Goal: Information Seeking & Learning: Compare options

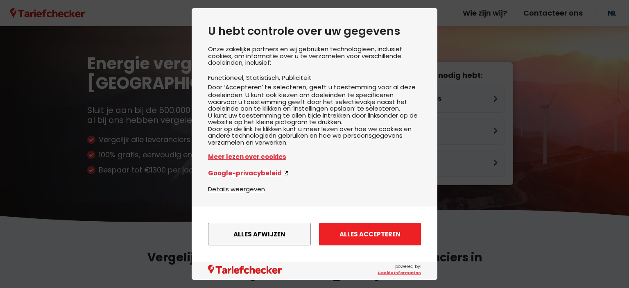
click at [362, 232] on button "Alles accepteren" at bounding box center [370, 234] width 102 height 23
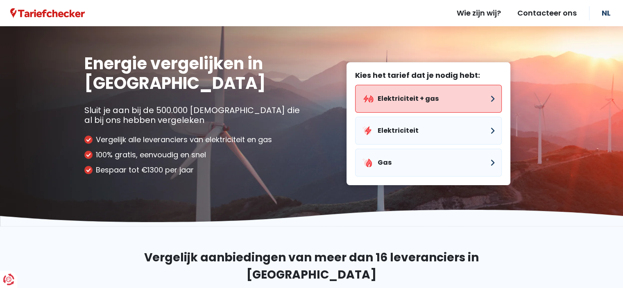
click at [475, 95] on button "Elektriciteit + gas" at bounding box center [428, 99] width 147 height 28
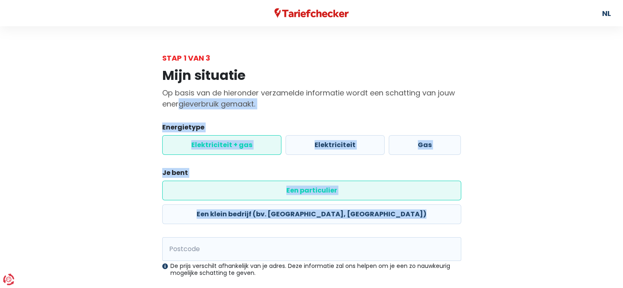
drag, startPoint x: 475, startPoint y: 95, endPoint x: 356, endPoint y: 223, distance: 174.4
click at [356, 223] on div "Mijn situatie Op basis van de hieronder verzamelde informatie wordt een schatti…" at bounding box center [311, 210] width 467 height 295
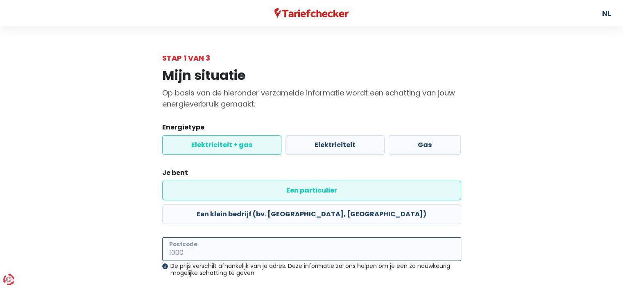
click at [356, 237] on input "Postcode" at bounding box center [311, 249] width 299 height 24
type input "8800"
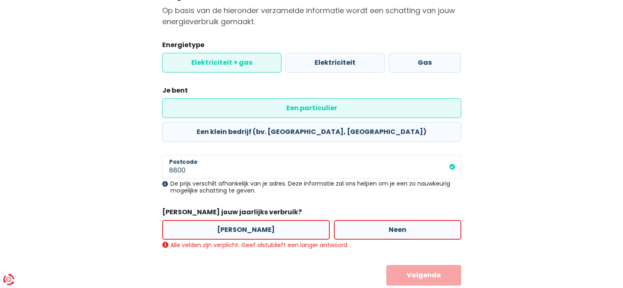
click at [385, 220] on label "Neen" at bounding box center [397, 230] width 127 height 20
click at [385, 220] on input "Neen" at bounding box center [397, 230] width 127 height 20
radio input "true"
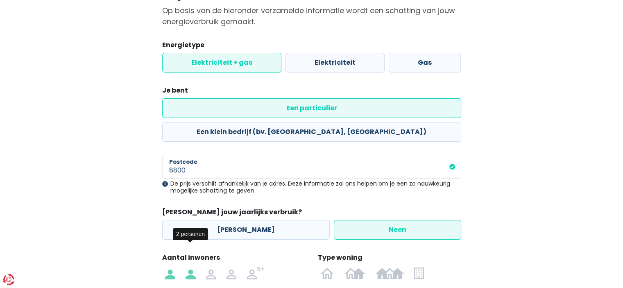
click at [188, 266] on img at bounding box center [190, 272] width 10 height 13
click at [188, 266] on input "radio" at bounding box center [190, 272] width 20 height 13
radio input "true"
click at [396, 266] on img at bounding box center [389, 272] width 28 height 13
click at [396, 266] on input "radio" at bounding box center [389, 272] width 39 height 13
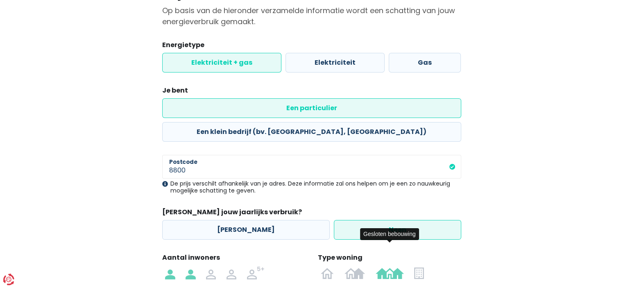
radio input "true"
click at [504, 214] on div "Mijn situatie Op basis van de hieronder verzamelde informatie wordt een schatti…" at bounding box center [311, 171] width 467 height 381
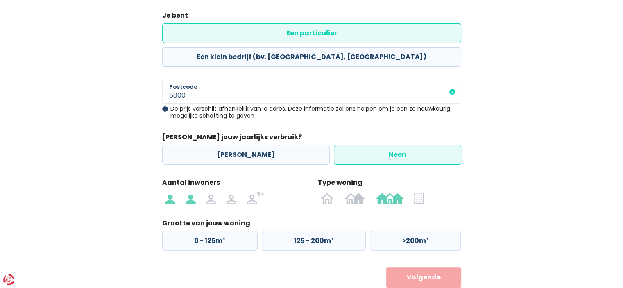
scroll to position [159, 0]
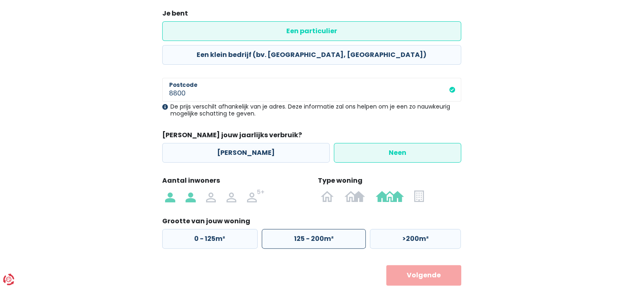
click at [316, 229] on label "125 - 200m²" at bounding box center [314, 239] width 104 height 20
click at [316, 229] on input "125 - 200m²" at bounding box center [314, 239] width 104 height 20
radio input "true"
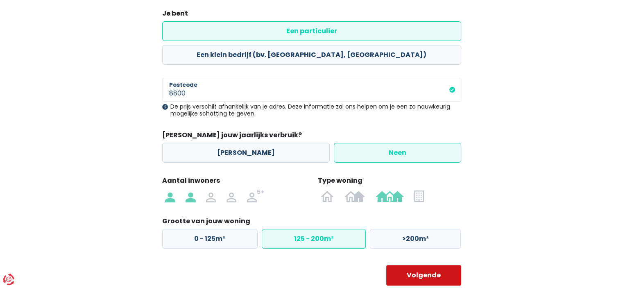
click at [432, 265] on button "Volgende" at bounding box center [423, 275] width 75 height 20
select select
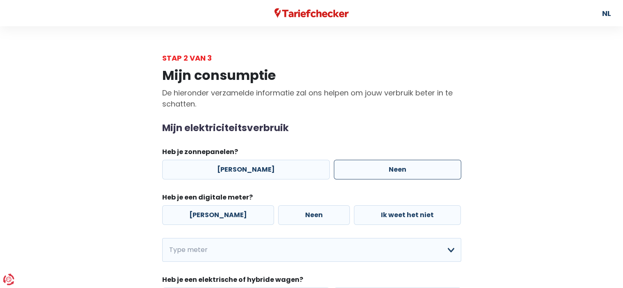
click at [380, 173] on label "Neen" at bounding box center [397, 170] width 127 height 20
click at [380, 173] on input "Neen" at bounding box center [397, 170] width 127 height 20
radio input "true"
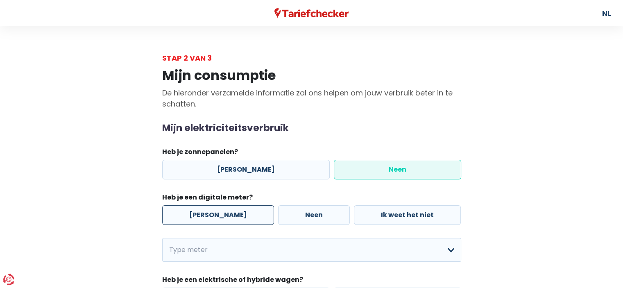
click at [212, 214] on label "[PERSON_NAME]" at bounding box center [218, 215] width 112 height 20
click at [212, 214] on input "[PERSON_NAME]" at bounding box center [218, 215] width 112 height 20
radio input "true"
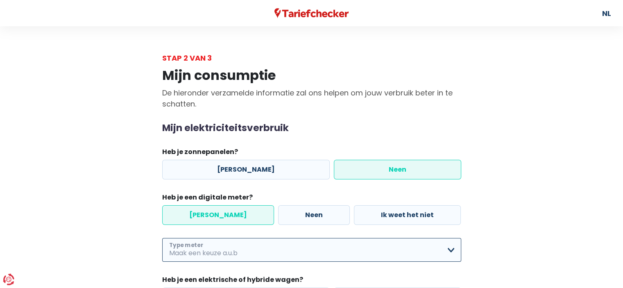
click at [231, 247] on select "Enkelvoudig Tweevoudig Enkelvoudig + uitsluitend nachttarief Tweevoudig + uitsl…" at bounding box center [311, 250] width 299 height 24
select select "day_night_bi_shift_exclusive_night"
click at [162, 238] on select "Enkelvoudig Tweevoudig Enkelvoudig + uitsluitend nachttarief Tweevoudig + uitsl…" at bounding box center [311, 250] width 299 height 24
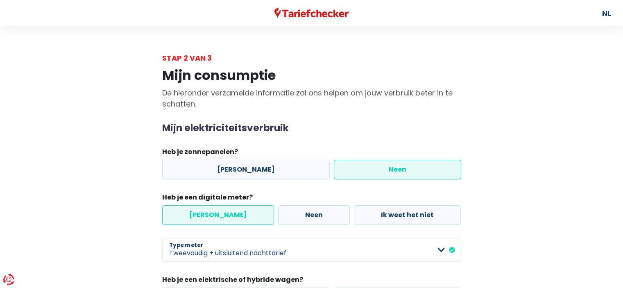
click at [113, 234] on div "Mijn consumptie De hieronder verzamelde informatie zal ons helpen om jouw verbr…" at bounding box center [311, 203] width 467 height 280
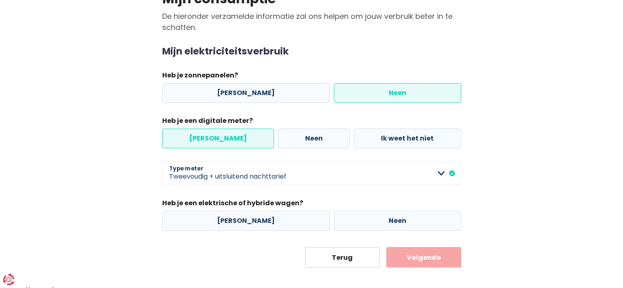
scroll to position [82, 0]
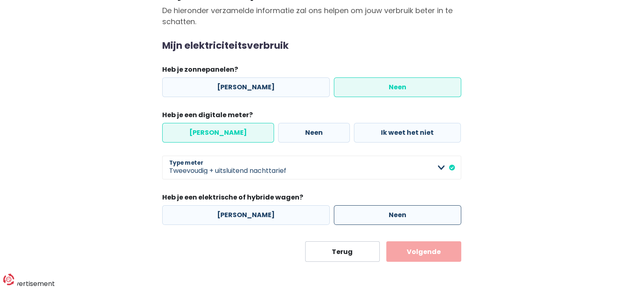
click at [384, 214] on label "Neen" at bounding box center [397, 215] width 127 height 20
click at [384, 214] on input "Neen" at bounding box center [397, 215] width 127 height 20
radio input "true"
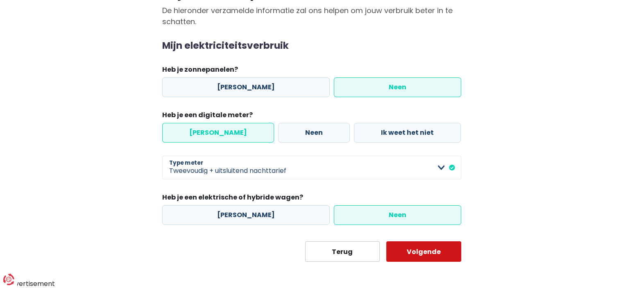
click at [436, 258] on button "Volgende" at bounding box center [423, 251] width 75 height 20
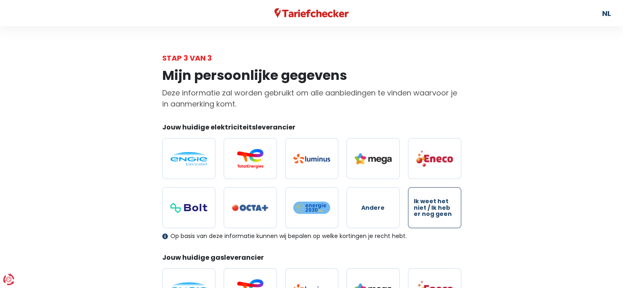
click at [433, 210] on span "Ik weet het niet / Ik heb er nog geen" at bounding box center [435, 207] width 42 height 19
click at [433, 210] on input "Ik weet het niet / Ik heb er nog geen" at bounding box center [434, 207] width 53 height 41
radio input "true"
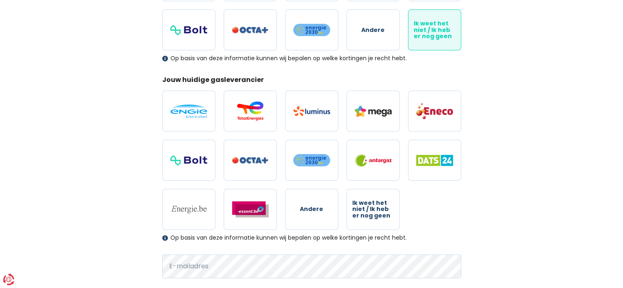
scroll to position [180, 0]
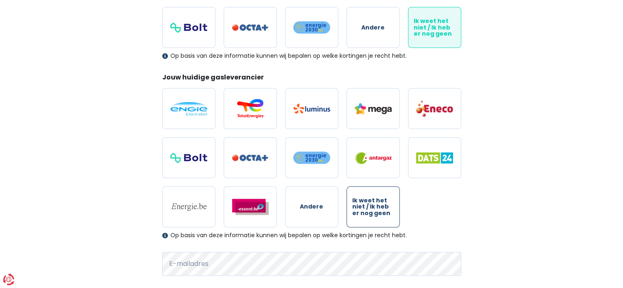
click at [372, 204] on span "Ik weet het niet / Ik heb er nog geen" at bounding box center [373, 206] width 42 height 19
click at [372, 204] on input "Ik weet het niet / Ik heb er nog geen" at bounding box center [372, 206] width 53 height 41
radio input "true"
click at [516, 183] on div "Mijn persoonlijke gegevens Deze informatie zal worden gebruikt om alle aanbiedi…" at bounding box center [311, 119] width 467 height 473
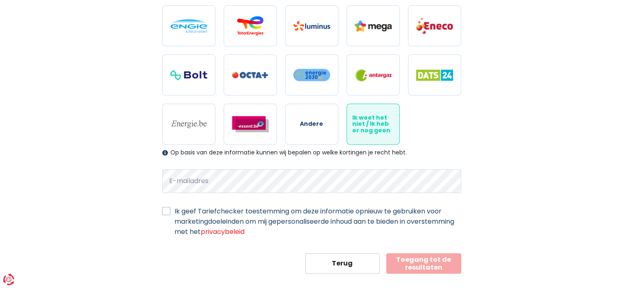
scroll to position [273, 0]
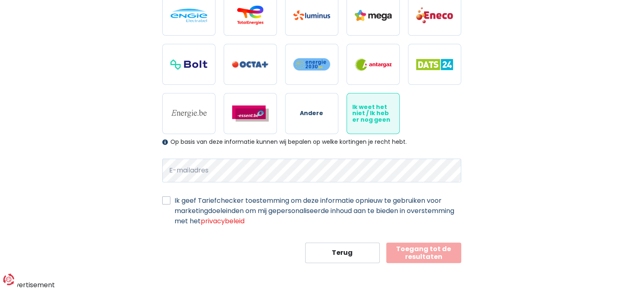
click at [174, 201] on label "Ik geef Tariefchecker toestemming om deze informatie opnieuw te gebruiken voor …" at bounding box center [317, 210] width 287 height 31
click at [165, 201] on input "Ik geef Tariefchecker toestemming om deze informatie opnieuw te gebruiken voor …" at bounding box center [166, 199] width 8 height 8
checkbox input "true"
click at [202, 156] on form "Jouw huidige elektriciteitsleverancier Andere Ik weet het niet / Ik heb er nog …" at bounding box center [311, 56] width 299 height 414
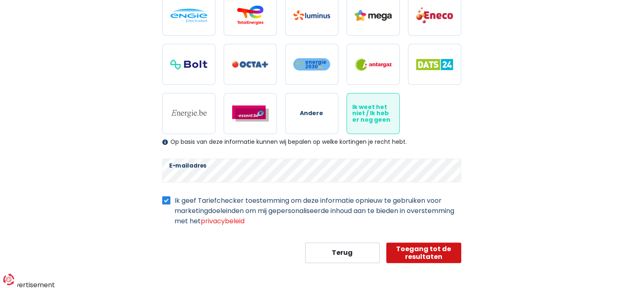
click at [442, 249] on button "Toegang tot de resultaten" at bounding box center [423, 252] width 75 height 20
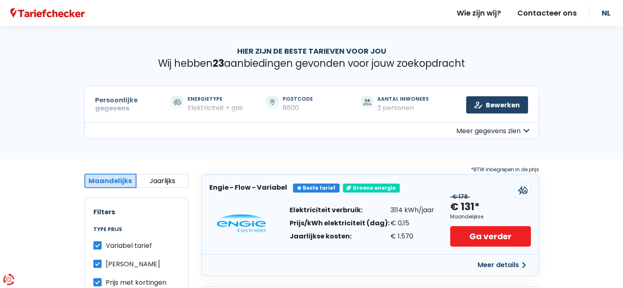
click at [581, 111] on div "Hier zijn de beste tarieven voor jou Wij hebben 23 aanbiedingen gevonden voor j…" at bounding box center [311, 92] width 623 height 133
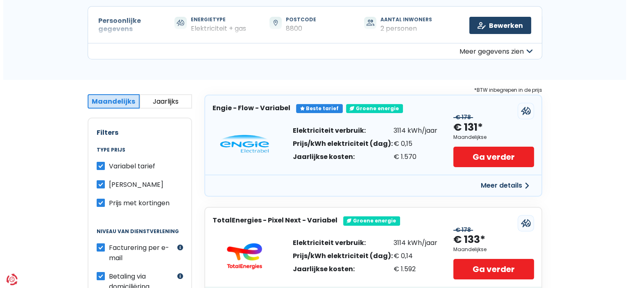
scroll to position [82, 0]
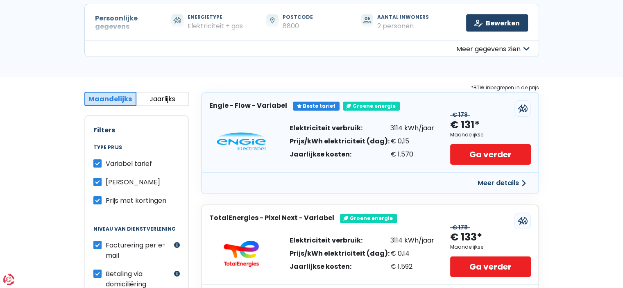
click at [499, 184] on button "Meer details" at bounding box center [501, 183] width 58 height 15
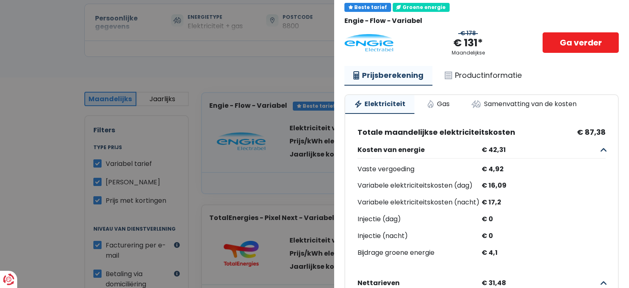
scroll to position [0, 0]
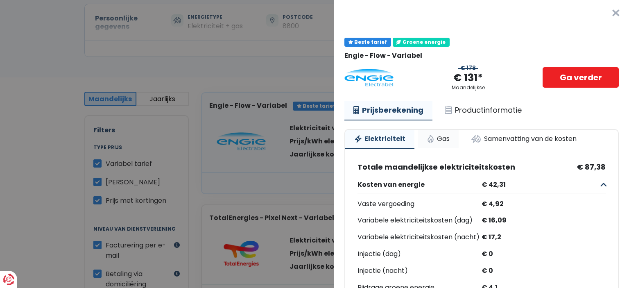
click at [437, 136] on link "Gas" at bounding box center [438, 139] width 41 height 18
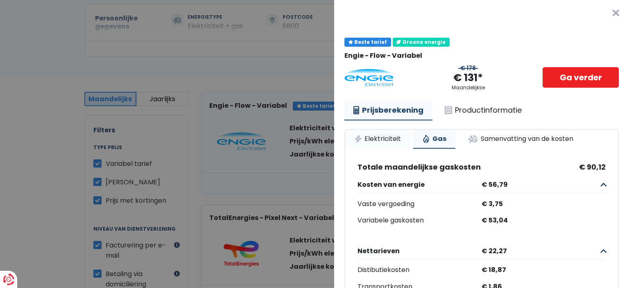
click at [377, 138] on link "Elektriciteit" at bounding box center [377, 139] width 65 height 18
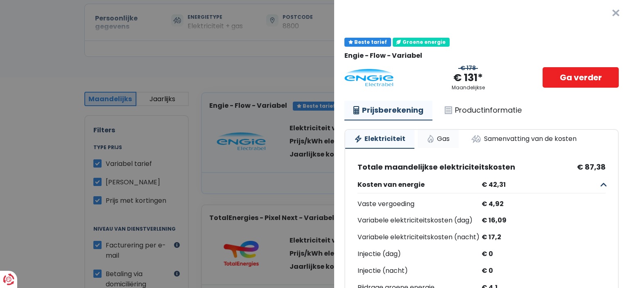
click at [431, 140] on link "Gas" at bounding box center [438, 139] width 41 height 18
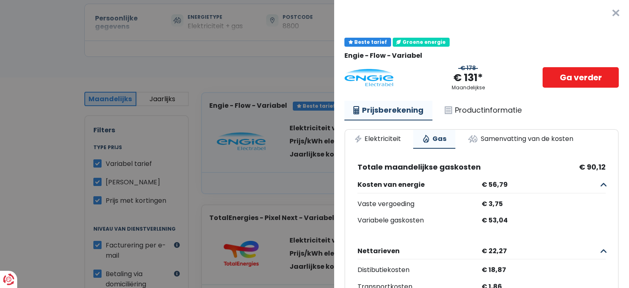
click at [608, 120] on Variabel___BV_modal_body_ "Beste tarief Groene energie Engie - Flow - [GEOGRAPHIC_DATA] € 178 € 131* Maand…" at bounding box center [481, 252] width 295 height 453
click at [497, 106] on link "Productinformatie" at bounding box center [483, 110] width 95 height 19
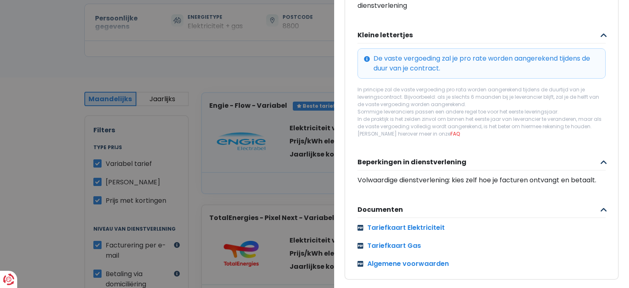
scroll to position [357, 0]
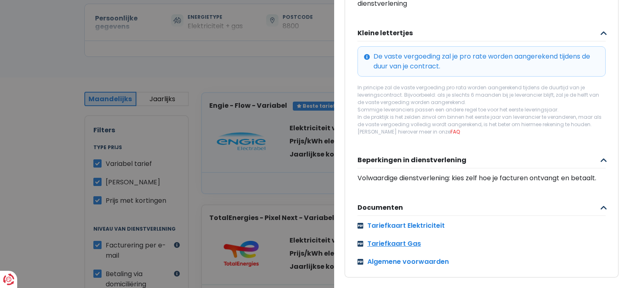
click at [396, 240] on link "Tariefkaart Gas" at bounding box center [481, 244] width 248 height 10
click at [414, 221] on link "Tariefkaart Elektriciteit" at bounding box center [481, 226] width 248 height 10
click at [408, 221] on link "Tariefkaart Elektriciteit" at bounding box center [481, 226] width 248 height 10
click at [591, 25] on button "Kleine lettertjes" at bounding box center [481, 33] width 248 height 16
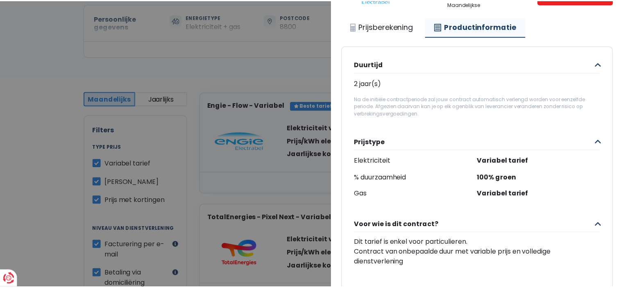
scroll to position [0, 0]
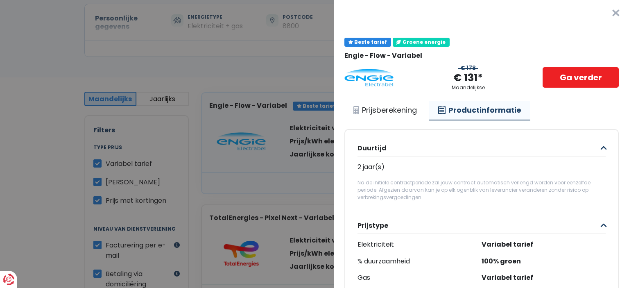
click at [603, 16] on button "×" at bounding box center [616, 13] width 26 height 26
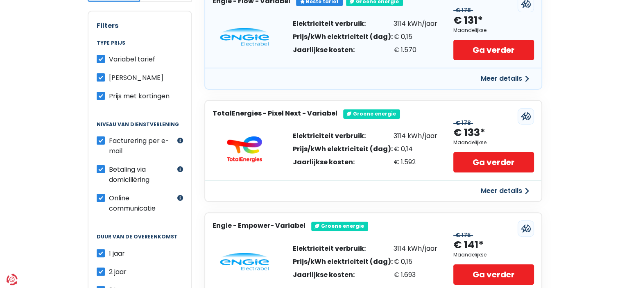
scroll to position [197, 0]
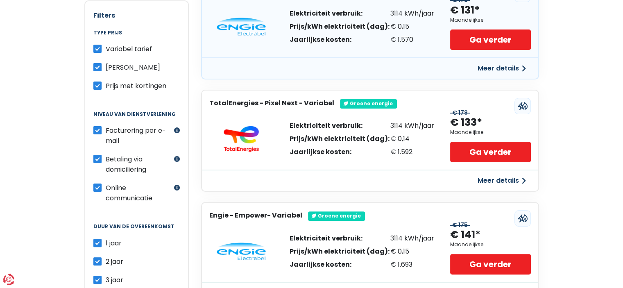
click at [504, 181] on button "Meer details" at bounding box center [501, 180] width 58 height 15
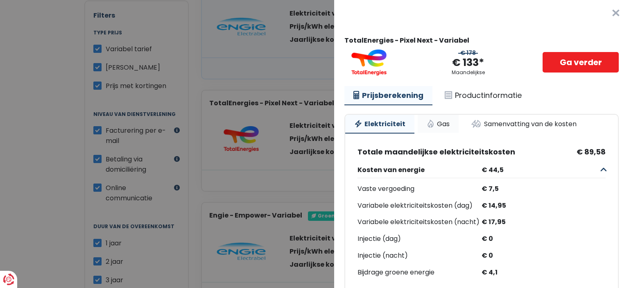
click at [434, 122] on link "Gas" at bounding box center [438, 124] width 41 height 18
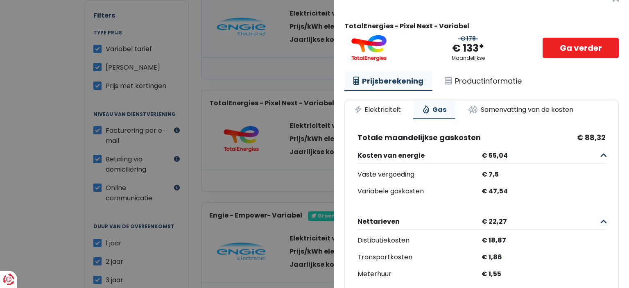
scroll to position [0, 0]
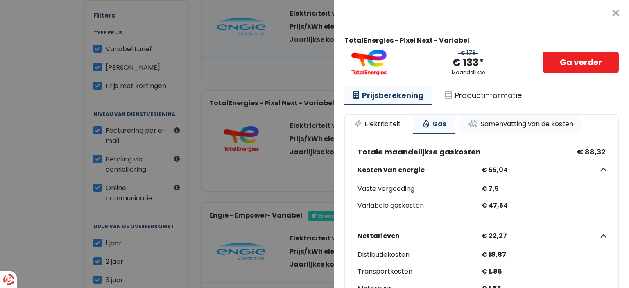
click at [521, 119] on link "Samenvatting van de kosten" at bounding box center [521, 124] width 124 height 18
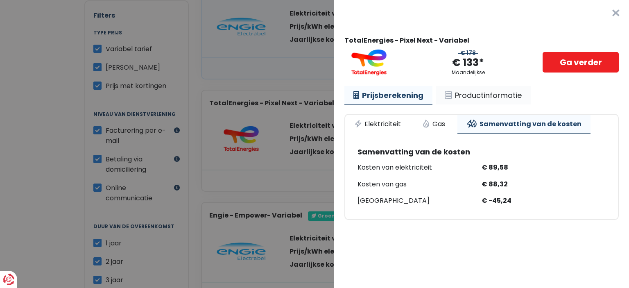
click at [485, 95] on link "Productinformatie" at bounding box center [483, 95] width 95 height 19
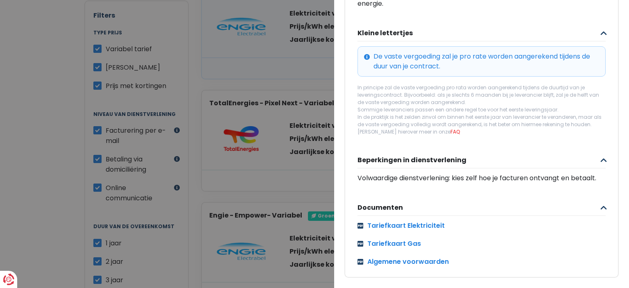
scroll to position [342, 0]
click at [398, 241] on link "Tariefkaart Gas" at bounding box center [481, 244] width 248 height 10
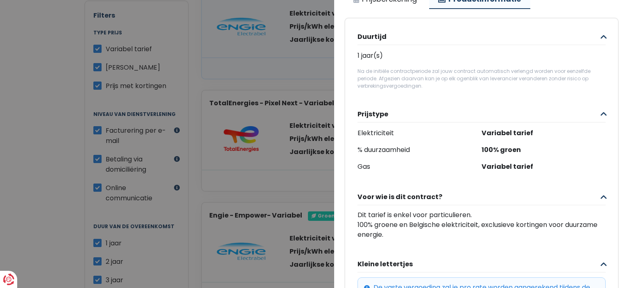
scroll to position [14, 0]
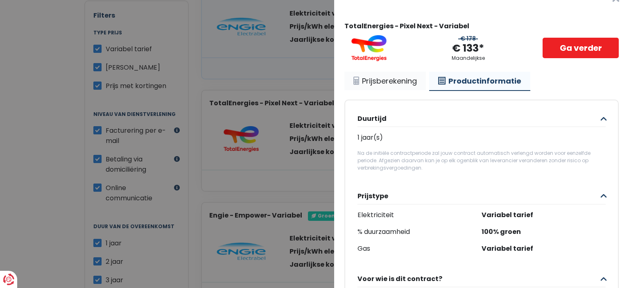
click at [391, 81] on link "Prijsberekening" at bounding box center [384, 81] width 81 height 19
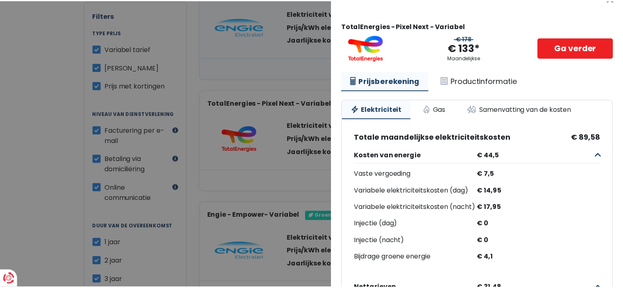
scroll to position [0, 0]
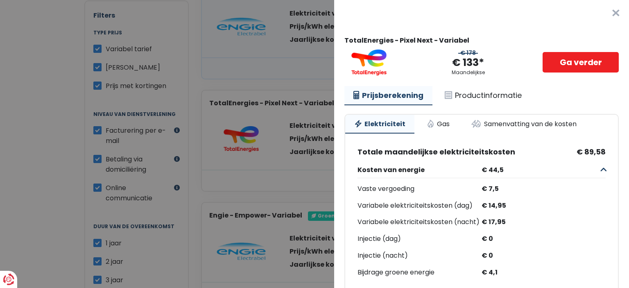
click at [603, 10] on button "×" at bounding box center [616, 13] width 26 height 26
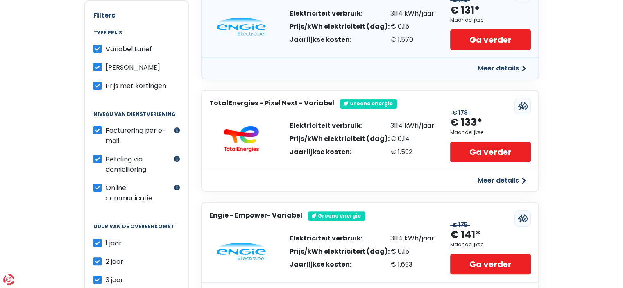
click at [580, 228] on div "Persoonlijke gegevens Maandelijks Jaarlijks Maandelijks prijs Filters Type prij…" at bounding box center [311, 275] width 623 height 624
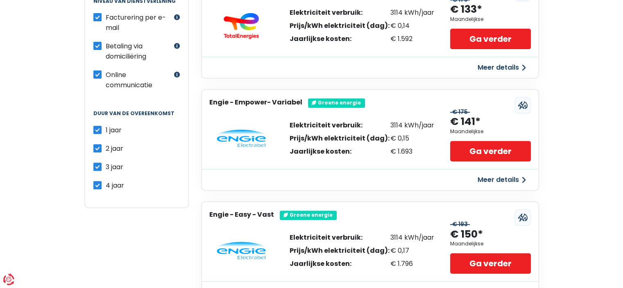
scroll to position [311, 0]
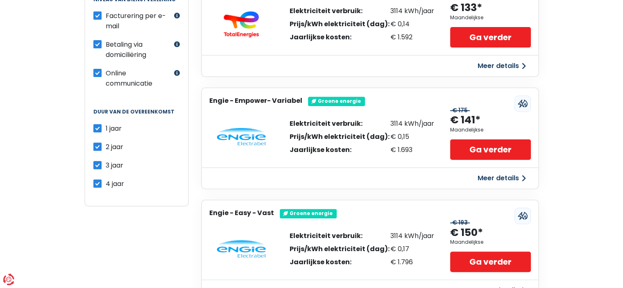
click at [500, 176] on button "Meer details" at bounding box center [501, 178] width 58 height 15
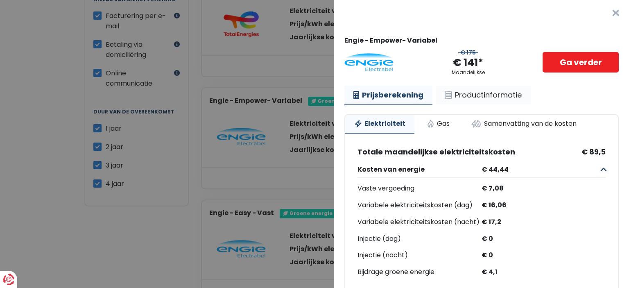
click at [479, 91] on link "Productinformatie" at bounding box center [483, 95] width 95 height 19
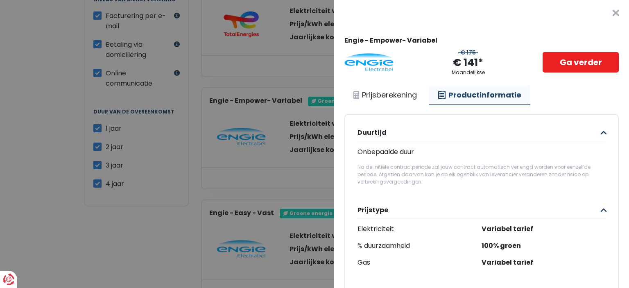
click at [603, 11] on button "×" at bounding box center [616, 13] width 26 height 26
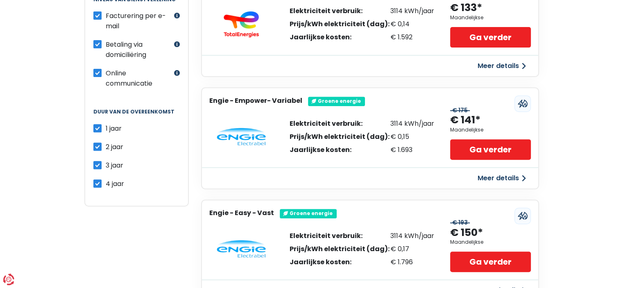
click at [621, 114] on div "Persoonlijke gegevens Maandelijks Jaarlijks Maandelijks prijs Filters Type prij…" at bounding box center [311, 160] width 623 height 624
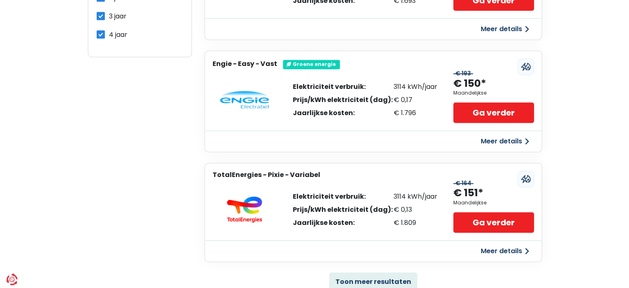
scroll to position [459, 0]
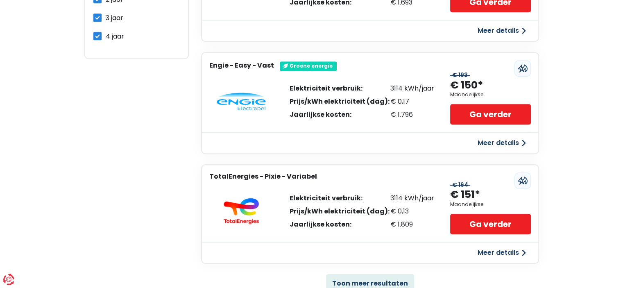
click at [501, 143] on button "Meer details" at bounding box center [501, 143] width 58 height 15
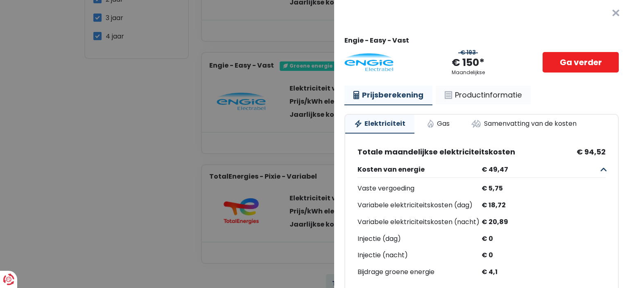
click at [488, 91] on link "Productinformatie" at bounding box center [483, 95] width 95 height 19
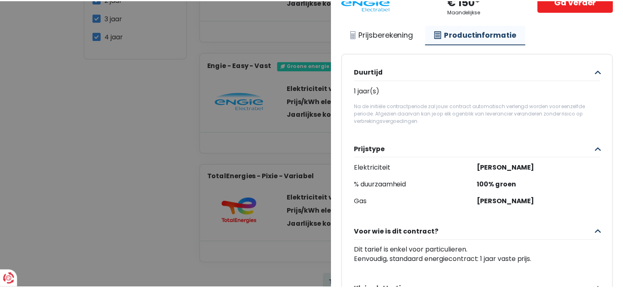
scroll to position [0, 0]
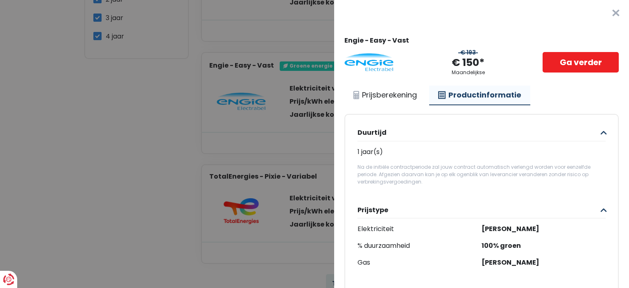
click at [603, 14] on button "×" at bounding box center [616, 13] width 26 height 26
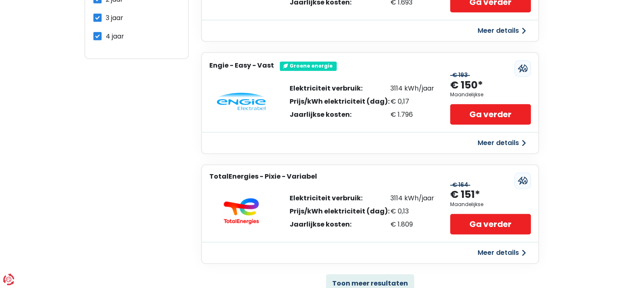
click at [573, 106] on div "Persoonlijke gegevens Maandelijks Jaarlijks Maandelijks prijs Filters Type prij…" at bounding box center [311, 13] width 623 height 624
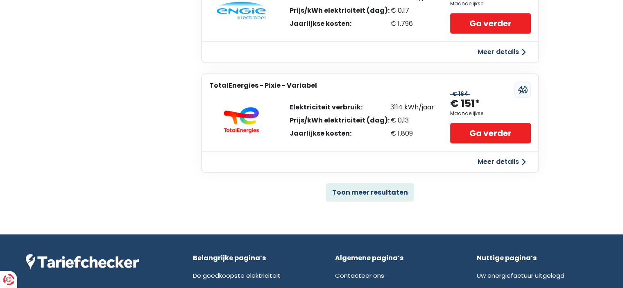
scroll to position [547, 0]
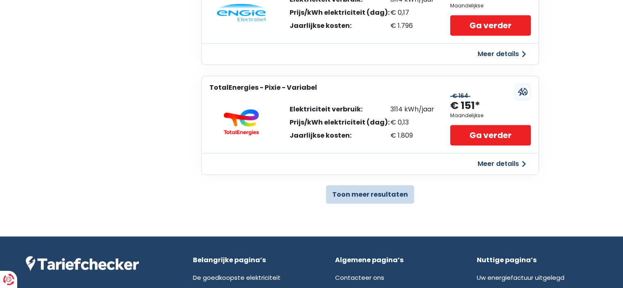
click at [349, 194] on button "Toon meer resultaten" at bounding box center [370, 194] width 88 height 18
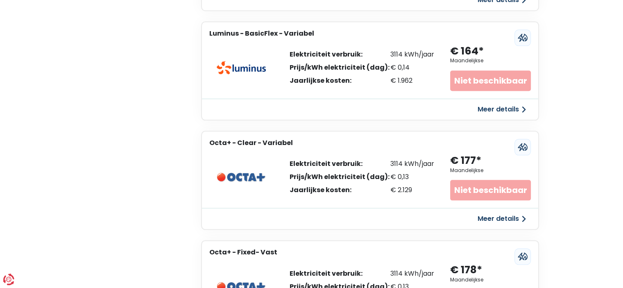
scroll to position [940, 0]
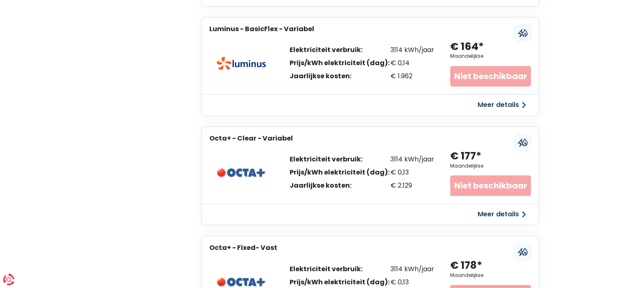
click at [547, 119] on div "Persoonlijke gegevens Maandelijks Jaarlijks Maandelijks prijs Filters Type prij…" at bounding box center [311, 87] width 623 height 1736
click at [567, 105] on div "Persoonlijke gegevens Maandelijks Jaarlijks Maandelijks prijs Filters Type prij…" at bounding box center [311, 87] width 623 height 1736
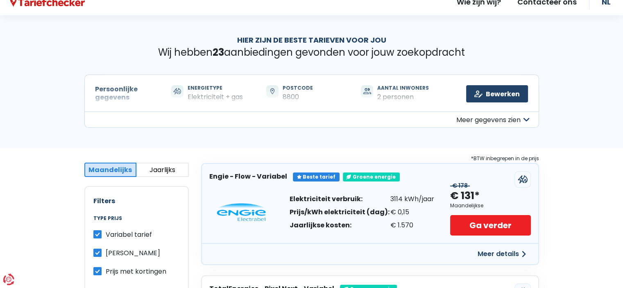
scroll to position [0, 0]
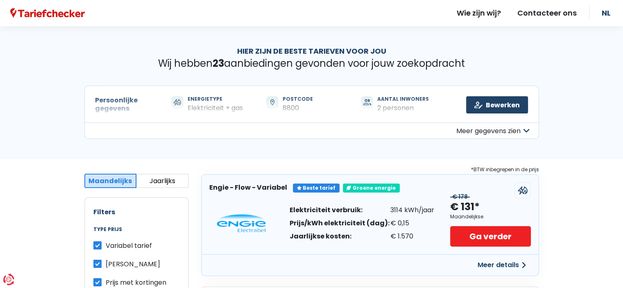
click at [549, 84] on div "Hier zijn de beste tarieven voor jou Wij hebben 23 aanbiedingen gevonden voor j…" at bounding box center [311, 92] width 623 height 133
click at [496, 97] on link "Bewerken" at bounding box center [497, 104] width 62 height 17
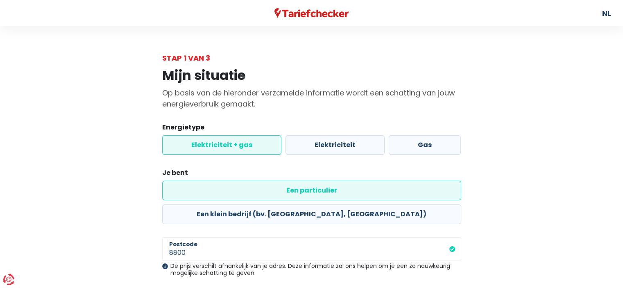
click at [533, 159] on div "Mijn situatie Op basis van de hieronder verzamelde informatie wordt een schatti…" at bounding box center [311, 253] width 467 height 381
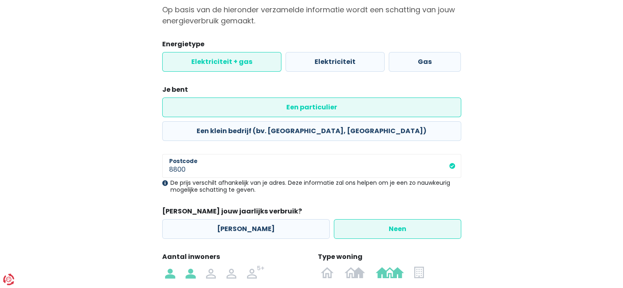
scroll to position [159, 0]
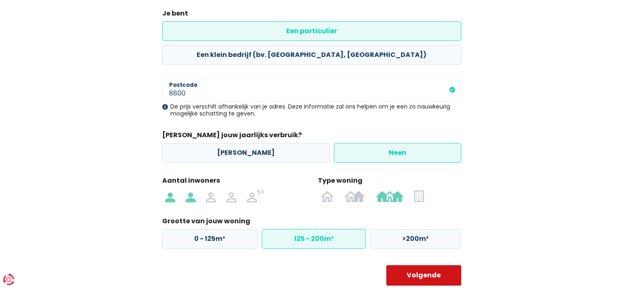
click at [424, 265] on button "Volgende" at bounding box center [423, 275] width 75 height 20
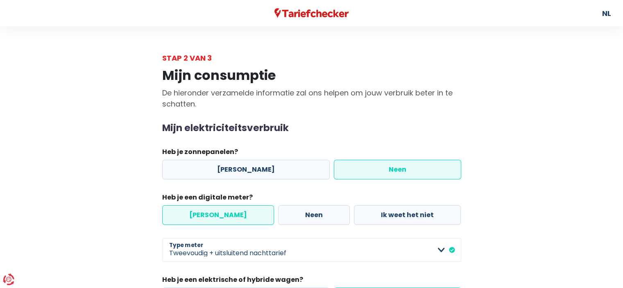
click at [572, 59] on main "Stap 2 van 3 Mijn consumptie De hieronder verzamelde informatie zal ons helpen …" at bounding box center [311, 198] width 623 height 292
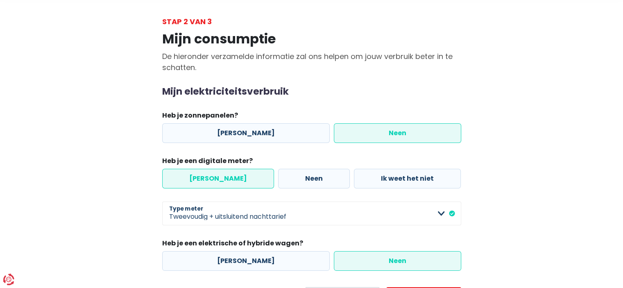
scroll to position [82, 0]
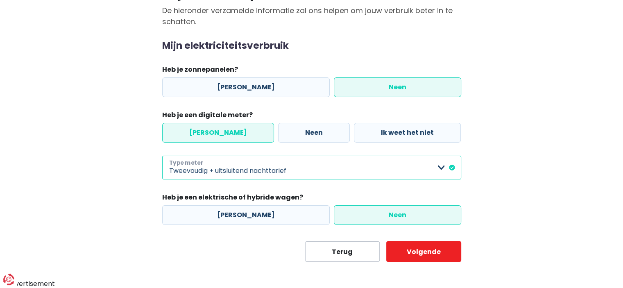
click at [439, 168] on select "Enkelvoudig Tweevoudig Enkelvoudig + uitsluitend nachttarief Tweevoudig + uitsl…" at bounding box center [311, 168] width 299 height 24
select select "day_night_bi_hourly"
click at [162, 156] on select "Enkelvoudig Tweevoudig Enkelvoudig + uitsluitend nachttarief Tweevoudig + uitsl…" at bounding box center [311, 168] width 299 height 24
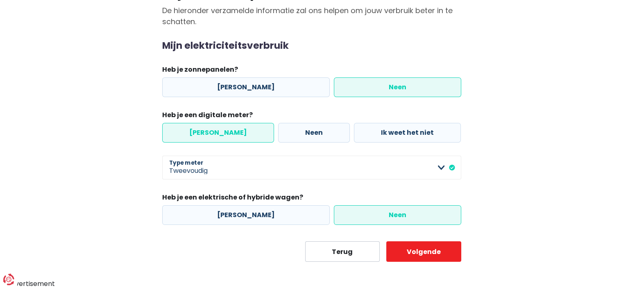
click at [418, 214] on label "Neen" at bounding box center [397, 215] width 127 height 20
click at [418, 214] on input "Neen" at bounding box center [397, 215] width 127 height 20
click at [427, 250] on button "Volgende" at bounding box center [423, 251] width 75 height 20
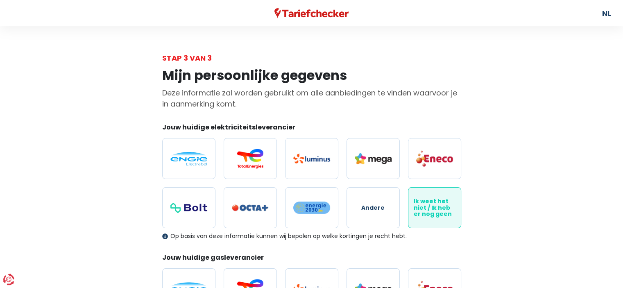
click at [429, 213] on span "Ik weet het niet / Ik heb er nog geen" at bounding box center [435, 207] width 42 height 19
click at [429, 213] on input "Ik weet het niet / Ik heb er nog geen" at bounding box center [434, 207] width 53 height 41
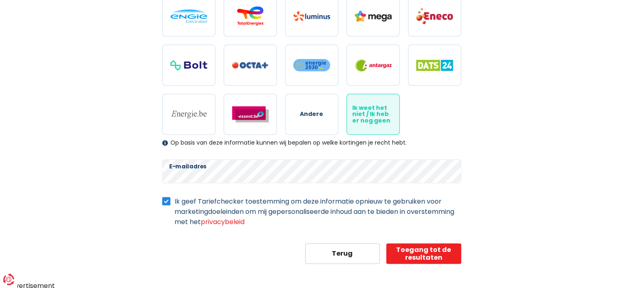
scroll to position [273, 0]
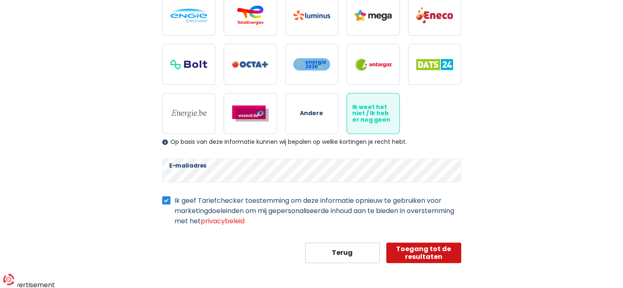
click at [424, 248] on button "Toegang tot de resultaten" at bounding box center [423, 252] width 75 height 20
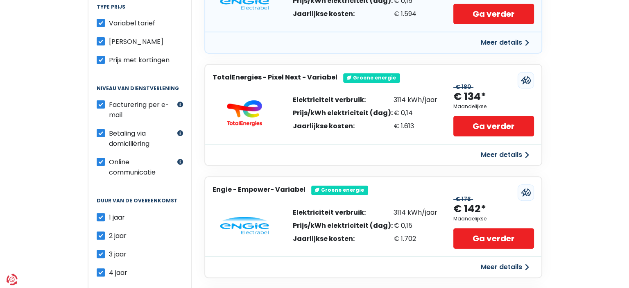
scroll to position [246, 0]
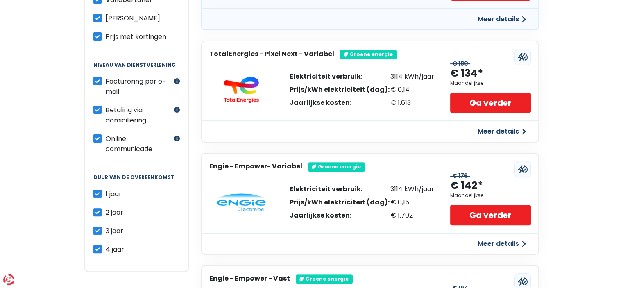
click at [494, 242] on button "Meer details" at bounding box center [501, 243] width 58 height 15
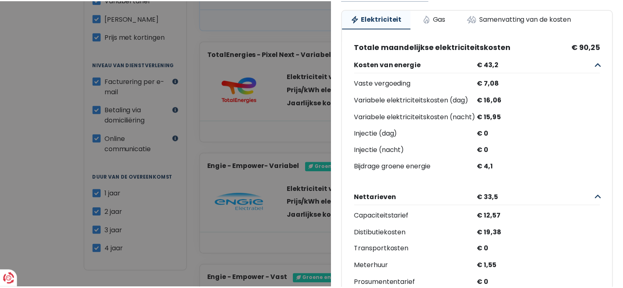
scroll to position [0, 0]
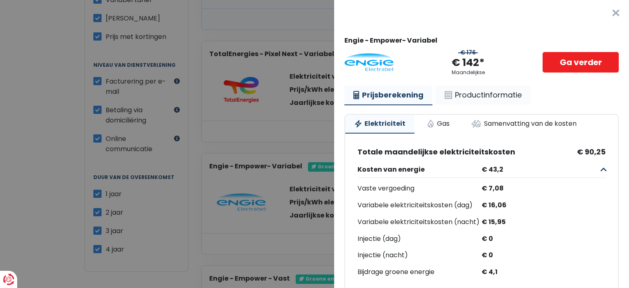
click at [493, 97] on link "Productinformatie" at bounding box center [483, 95] width 95 height 19
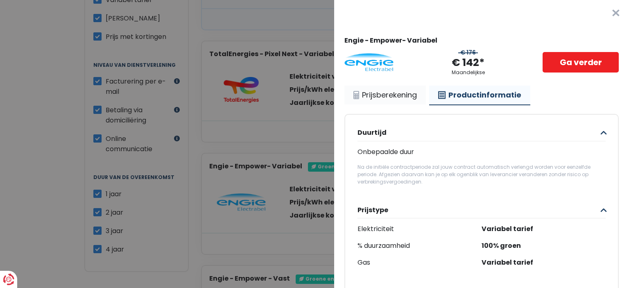
click at [382, 86] on link "Prijsberekening" at bounding box center [384, 95] width 81 height 19
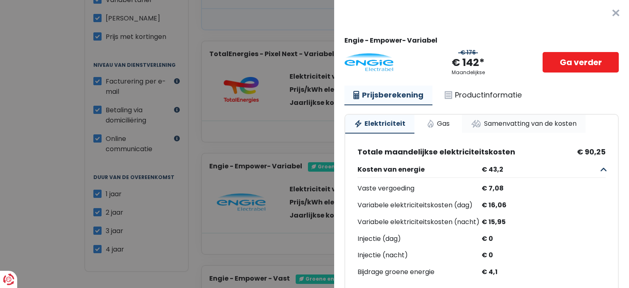
click at [532, 120] on link "Samenvatting van de kosten" at bounding box center [524, 124] width 124 height 18
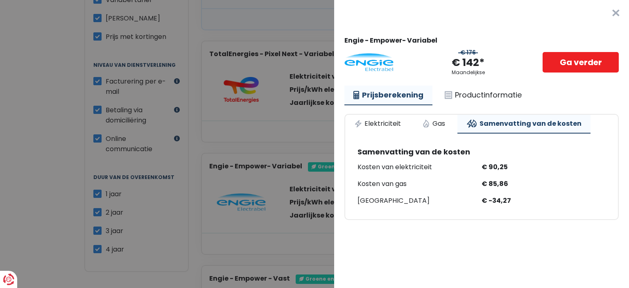
click at [603, 11] on button "×" at bounding box center [616, 13] width 26 height 26
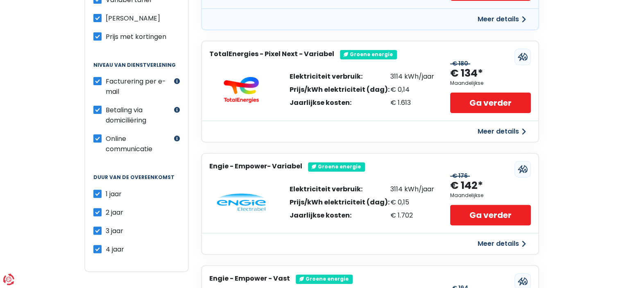
click at [590, 63] on div "Persoonlijke gegevens Maandelijks Jaarlijks Maandelijks prijs Filters Type prij…" at bounding box center [311, 227] width 623 height 627
click at [579, 41] on div "Persoonlijke gegevens Maandelijks Jaarlijks Maandelijks prijs Filters Type prij…" at bounding box center [311, 227] width 623 height 627
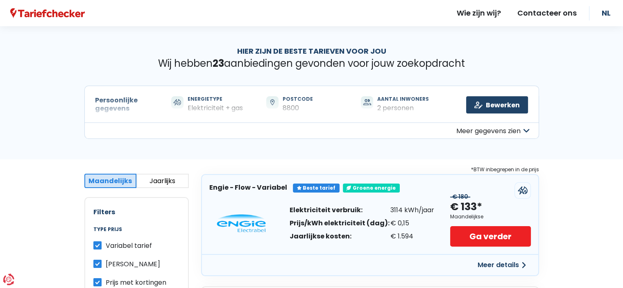
click at [587, 98] on div "Hier zijn de beste tarieven voor jou Wij hebben 23 aanbiedingen gevonden voor j…" at bounding box center [311, 92] width 623 height 133
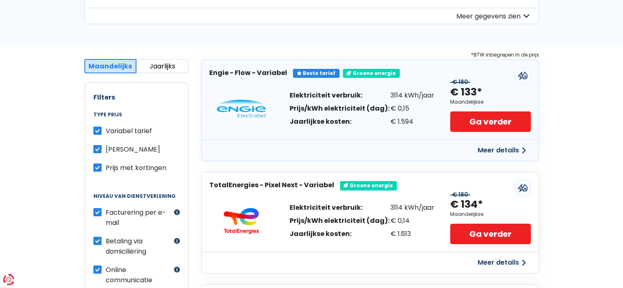
scroll to position [131, 0]
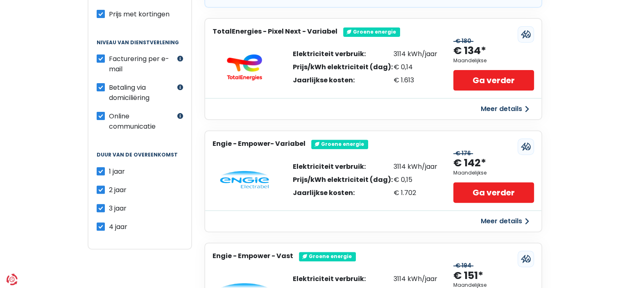
scroll to position [278, 0]
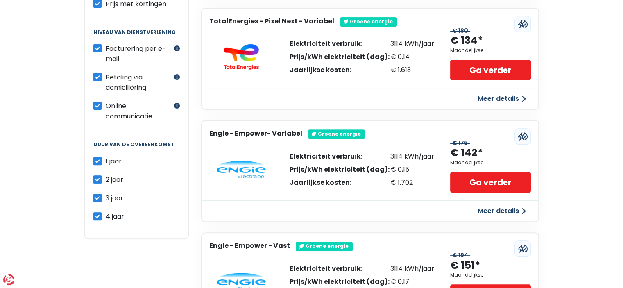
click at [497, 208] on button "Meer details" at bounding box center [501, 210] width 58 height 15
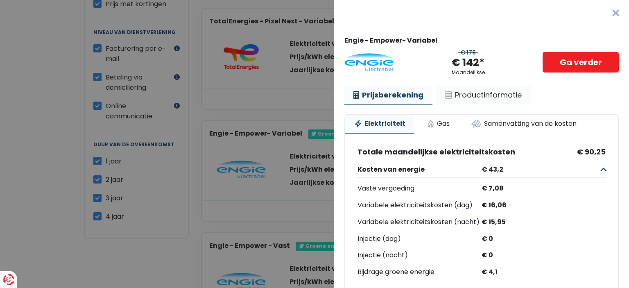
click at [480, 96] on link "Productinformatie" at bounding box center [483, 95] width 95 height 19
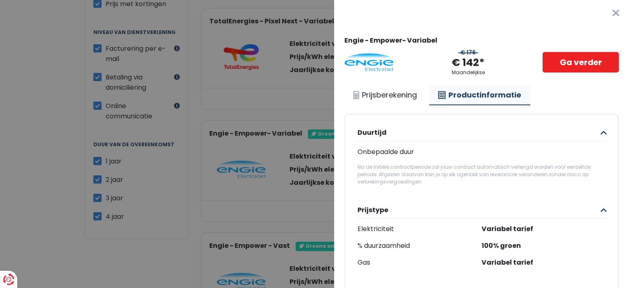
click at [492, 16] on Variabel___BV_modal_header_ "Plus de détails - Engie ×" at bounding box center [481, 13] width 295 height 26
click at [560, 58] on link "Ga verder" at bounding box center [580, 62] width 76 height 20
